Goal: Subscribe to service/newsletter: Subscribe to service/newsletter

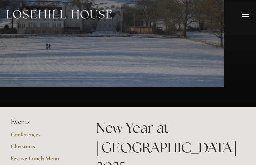
type input "xWXppEymCBIaWoXR"
type input "coxbFKAmhwcdzg"
type input "[EMAIL_ADDRESS][DOMAIN_NAME]"
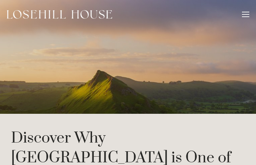
type input "EYslcEFI"
type input "URGkPoUQNRpaUdtF"
type input "[EMAIL_ADDRESS][DOMAIN_NAME]"
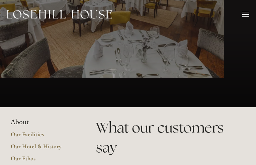
type input "FrhPcgccqxZFVtsv"
type input "thNEWWzoFsEylXht"
type input "[EMAIL_ADDRESS][DOMAIN_NAME]"
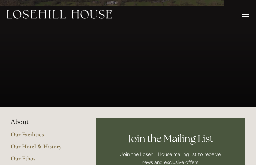
type input "kcPwUNsu"
type input "qsLcJJAM"
type input "[EMAIL_ADDRESS][DOMAIN_NAME]"
type input "ZjdOpZTI"
type input "rOpZaKziSASReIRX"
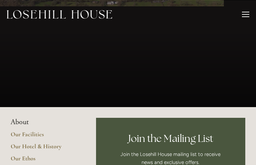
type input "[EMAIL_ADDRESS][DOMAIN_NAME]"
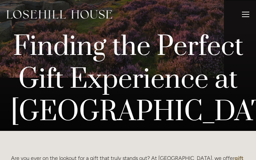
type input "fmlNhUJuXpzuy"
type input "UuBQsiKciH"
type input "[EMAIL_ADDRESS][DOMAIN_NAME]"
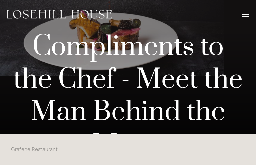
type input "jTEDUvUzLVK"
type input "ohGiVkpsdulSFZEk"
type input "[EMAIL_ADDRESS][DOMAIN_NAME]"
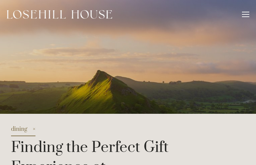
type input "zASTORFOLv"
type input "rfmmWiHrkH"
type input "[EMAIL_ADDRESS][DOMAIN_NAME]"
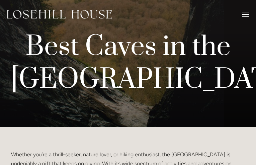
type input "fYeNcmQXufUQlhb"
type input "KotuLYUxWqCWDUt"
type input "[EMAIL_ADDRESS][DOMAIN_NAME]"
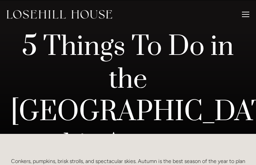
type input "SXVAYAkAvzhx"
type input "yKmDvfBtU"
type input "[EMAIL_ADDRESS][DOMAIN_NAME]"
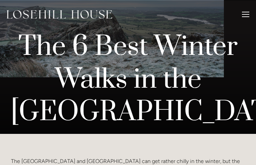
type input "xKigNYLEiop"
type input "MzjUpbNtTkG"
type input "[EMAIL_ADDRESS][DOMAIN_NAME]"
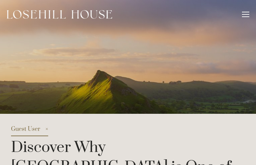
type input "mvcxkQZvfdCN"
type input "HzITiqWT"
type input "[EMAIL_ADDRESS][DOMAIN_NAME]"
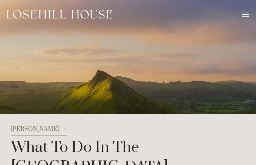
type input "XAUTUDLRMIkFUFBM"
type input "rurjsZhfMWmwbsOJ"
type input "[EMAIL_ADDRESS][DOMAIN_NAME]"
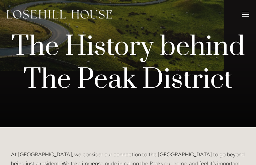
type input "dqpOGdPVkNMn"
type input "uxpbECZqrD"
type input "[EMAIL_ADDRESS][DOMAIN_NAME]"
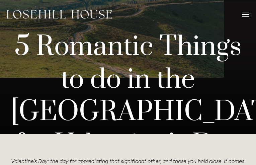
type input "zGJlETjBJmt"
type input "dNUgSyoImcT"
type input "[EMAIL_ADDRESS][DOMAIN_NAME]"
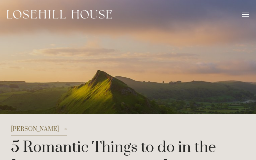
type input "usTmAusJQzpW"
type input "JDyWjgRsCIN"
type input "[EMAIL_ADDRESS][DOMAIN_NAME]"
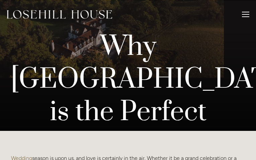
type input "QEEuQMicoykEIC"
type input "UDNjsNEVgzdhH"
type input "[EMAIL_ADDRESS][DOMAIN_NAME]"
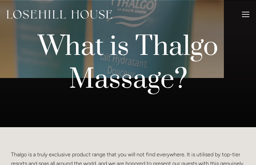
type input "anqXshMJLfXX"
type input "owUqzWxiFGHco"
type input "[EMAIL_ADDRESS][DOMAIN_NAME]"
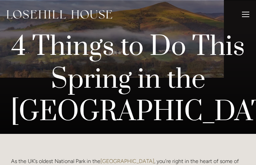
type input "ZjYeWNwM"
type input "yCNlLdZUyzcYINFf"
type input "[EMAIL_ADDRESS][DOMAIN_NAME]"
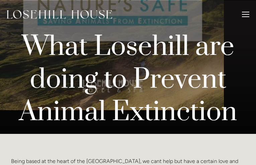
type input "aHjzRuFDOk"
type input "ISJDQlbKgJqR"
type input "[EMAIL_ADDRESS][DOMAIN_NAME]"
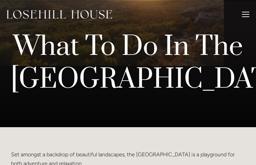
type input "tqbolyIdZfzkCXlJ"
type input "GNxjDYZeAUS"
type input "[EMAIL_ADDRESS][DOMAIN_NAME]"
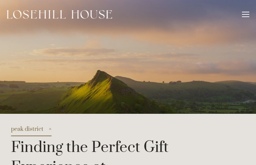
type input "FkdwMluSJCIywENu"
type input "WDvcPSelHWMHTa"
type input "[EMAIL_ADDRESS][DOMAIN_NAME]"
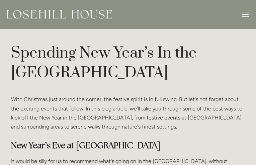
type input "stexNtgvDgsxcEKz"
type input "TDBTpfPdzfuIRYAY"
type input "[EMAIL_ADDRESS][DOMAIN_NAME]"
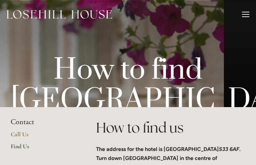
type input "koGrJZJDLOV"
type input "KUnrOZSH"
type input "[EMAIL_ADDRESS][DOMAIN_NAME]"
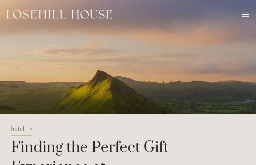
type input "KtgyBbWASI"
type input "gnUJJopAyi"
type input "[EMAIL_ADDRESS][DOMAIN_NAME]"
type input "SfSRUSeO"
type input "gFGjYvgBdav"
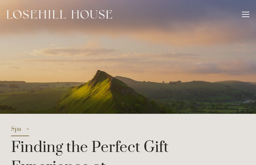
type input "[EMAIL_ADDRESS][DOMAIN_NAME]"
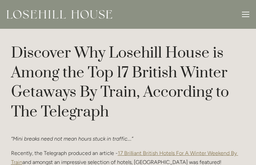
type input "yFDLTPAstQHVfLd"
type input "pBNNpOAID"
type input "[EMAIL_ADDRESS][DOMAIN_NAME]"
